Goal: Task Accomplishment & Management: Manage account settings

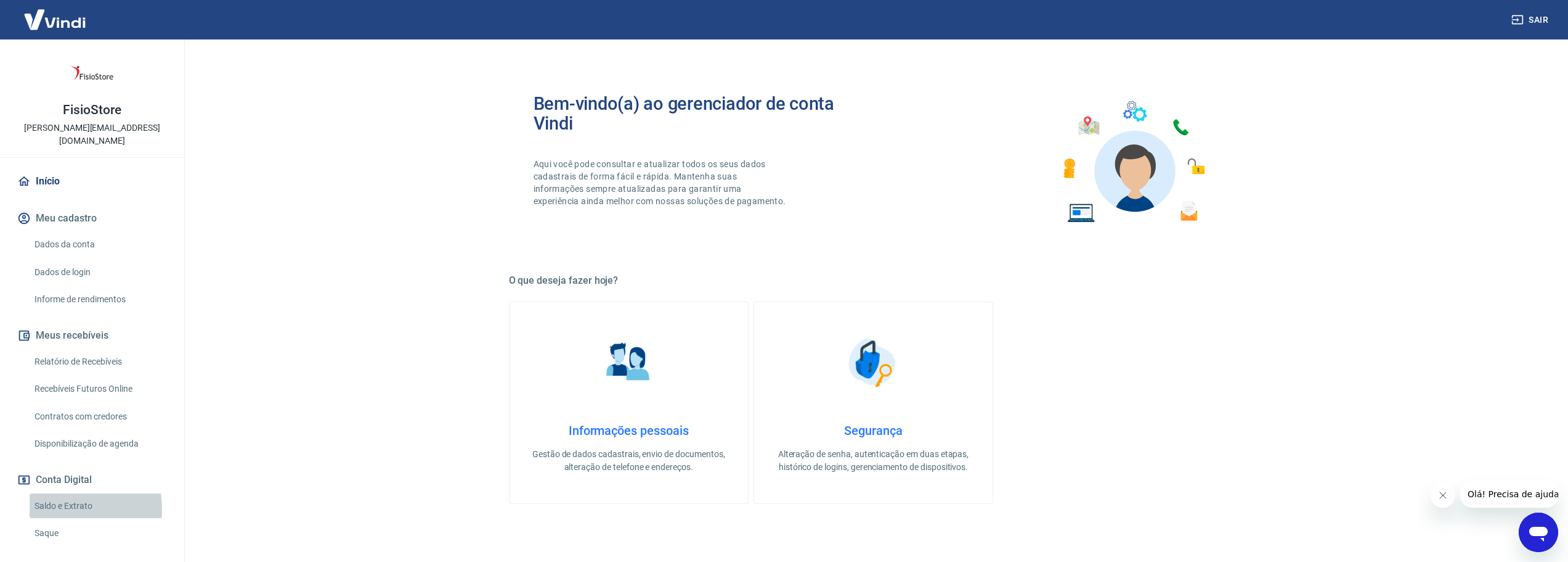
click at [57, 495] on link "Saldo e Extrato" at bounding box center [99, 506] width 140 height 25
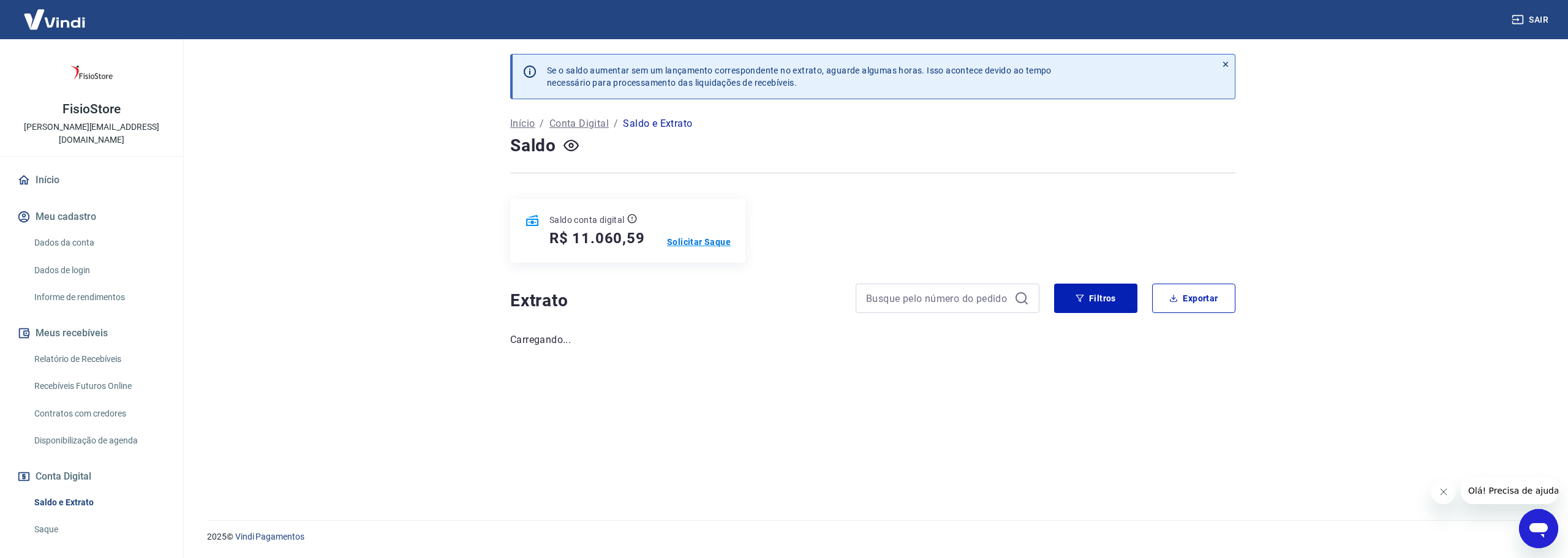
click at [710, 247] on p "Solicitar Saque" at bounding box center [699, 242] width 64 height 13
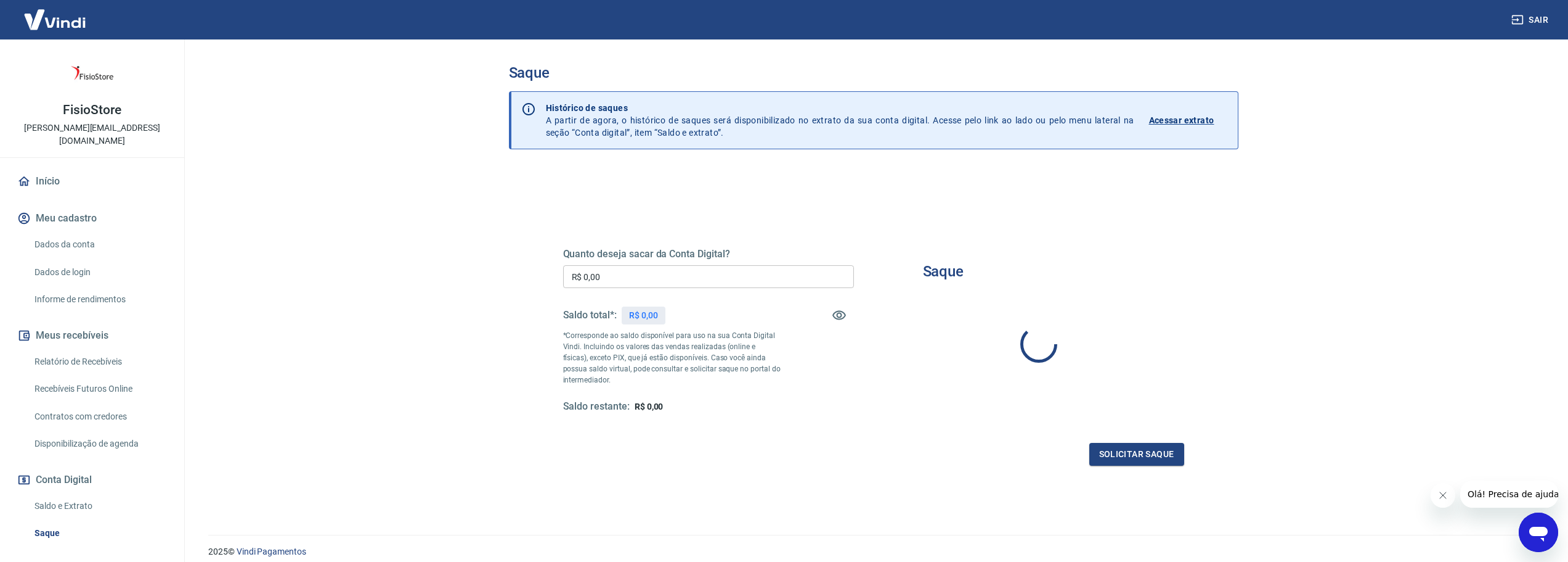
click at [672, 276] on input "R$ 0,00" at bounding box center [709, 276] width 291 height 22
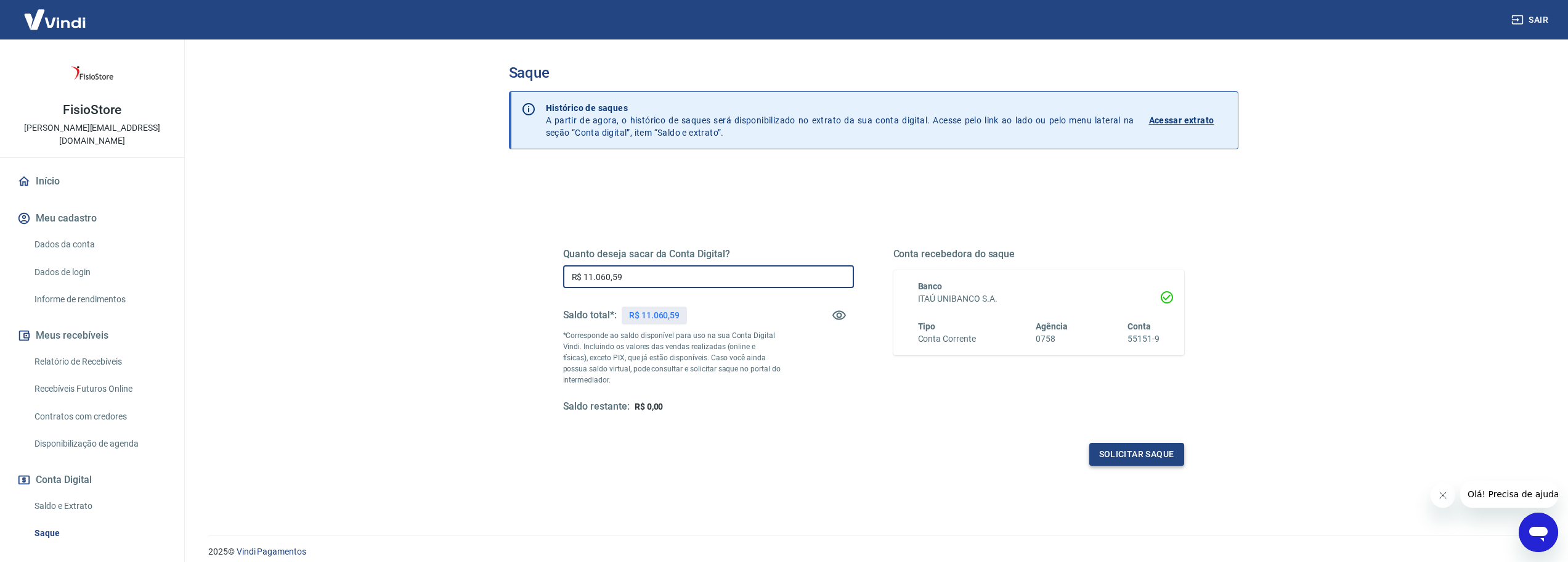
type input "R$ 11.060,59"
click at [1145, 456] on button "Solicitar saque" at bounding box center [1136, 453] width 94 height 22
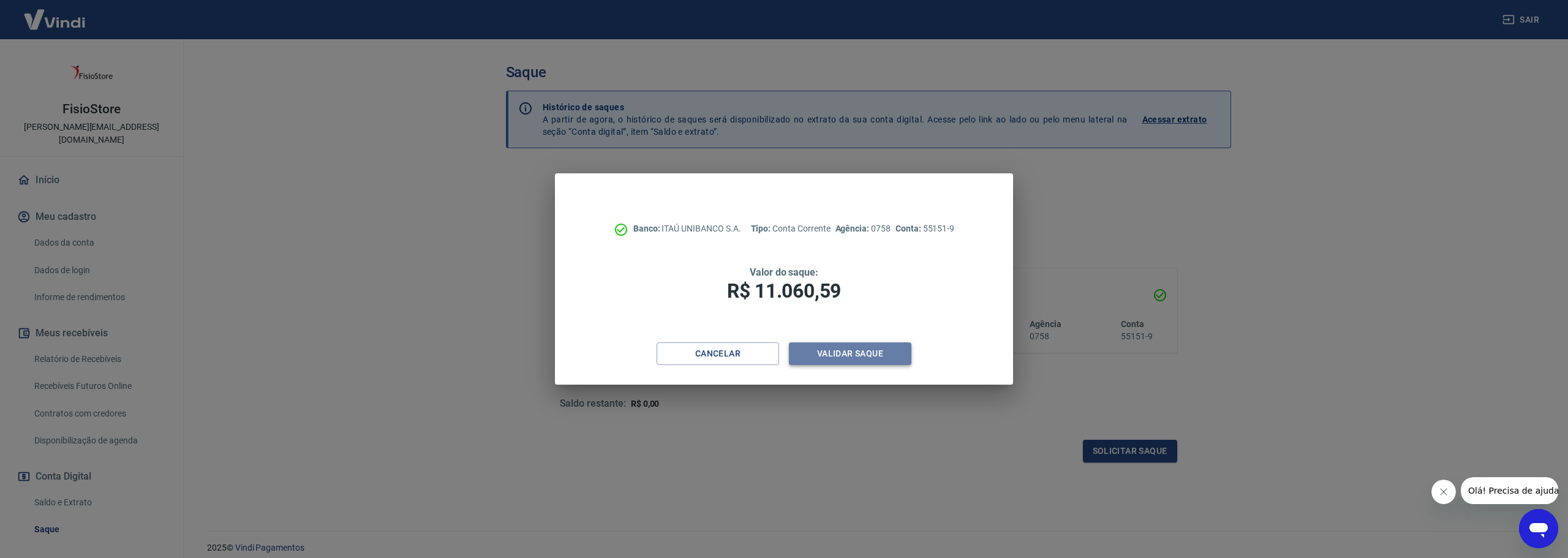
click at [827, 354] on button "Validar saque" at bounding box center [850, 353] width 123 height 22
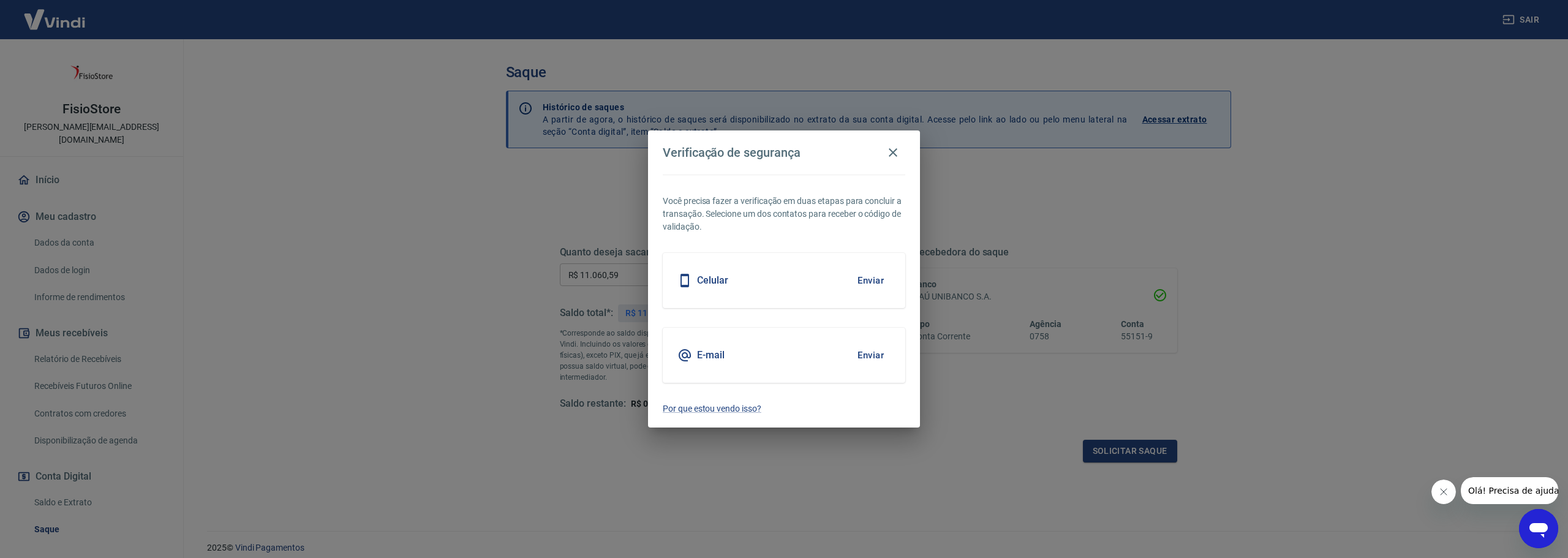
click at [827, 354] on div "E-mail Enviar" at bounding box center [784, 355] width 243 height 55
click at [859, 353] on button "Enviar" at bounding box center [870, 355] width 40 height 26
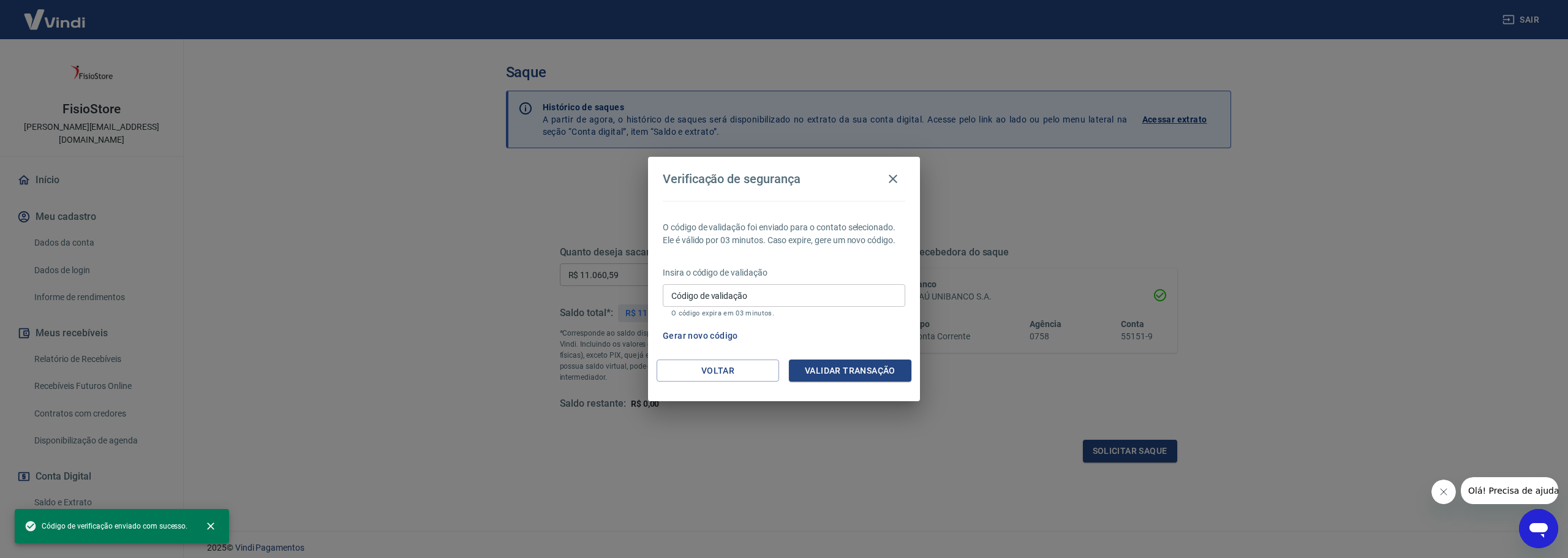
click at [742, 298] on input "Código de validação" at bounding box center [784, 295] width 243 height 22
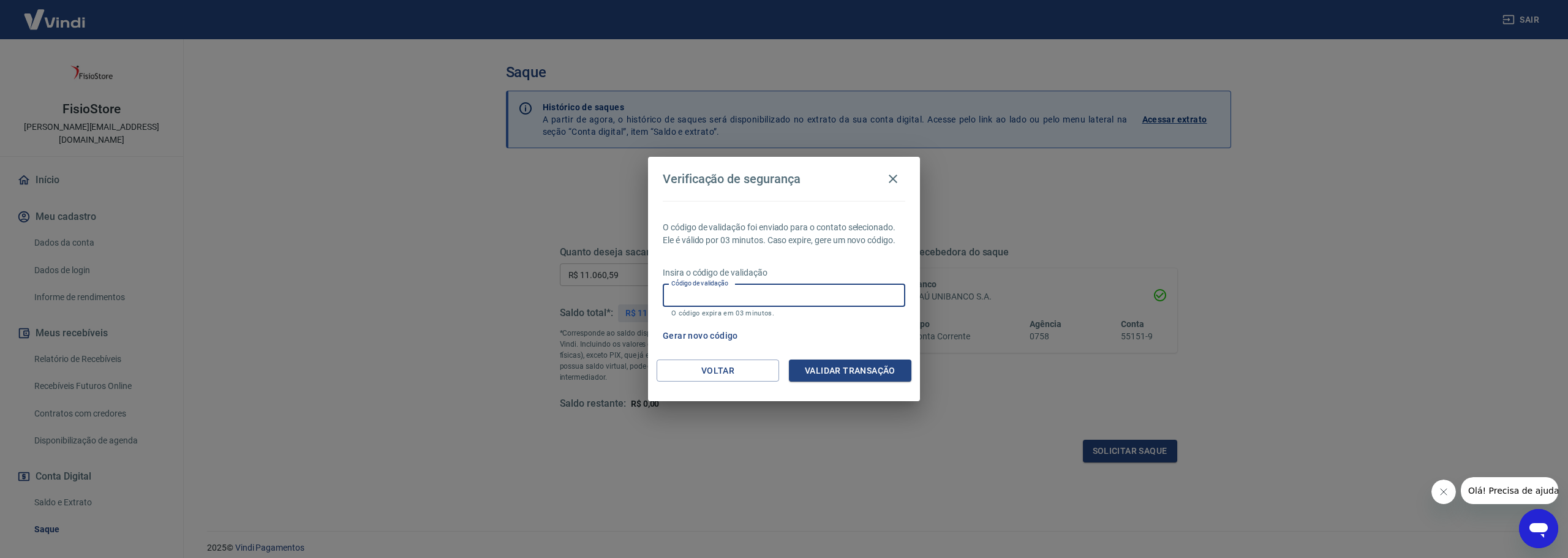
paste input "493619"
type input "493619"
click at [840, 370] on button "Validar transação" at bounding box center [850, 370] width 123 height 22
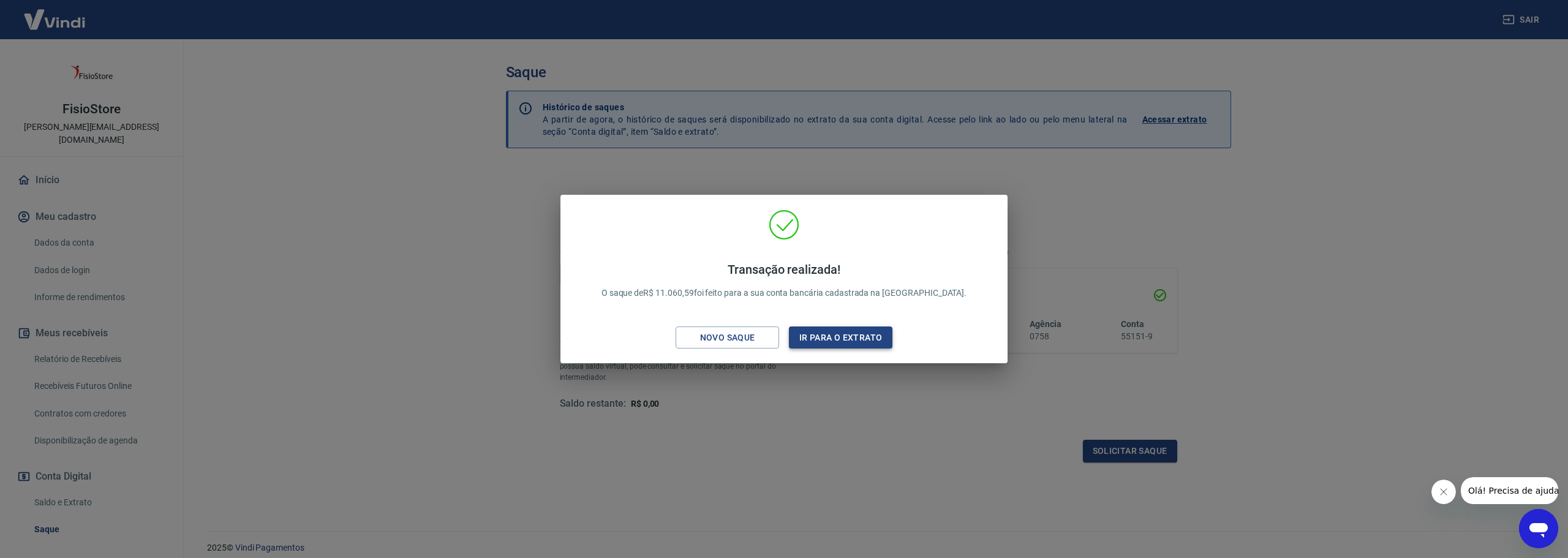
click at [858, 342] on button "Ir para o extrato" at bounding box center [840, 337] width 104 height 22
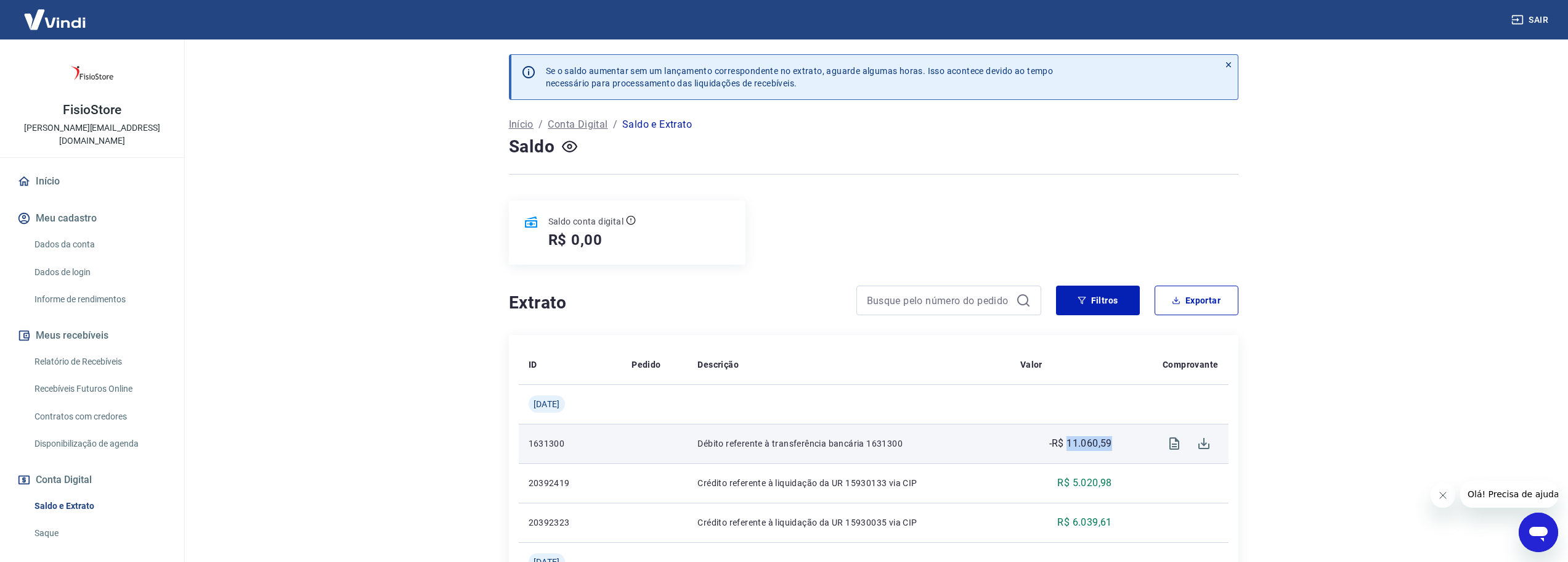
drag, startPoint x: 1117, startPoint y: 439, endPoint x: 1070, endPoint y: 437, distance: 47.0
click at [1070, 437] on td "-R$ 11.060,59" at bounding box center [1066, 443] width 112 height 40
copy p "11.060,59"
